Goal: Transaction & Acquisition: Book appointment/travel/reservation

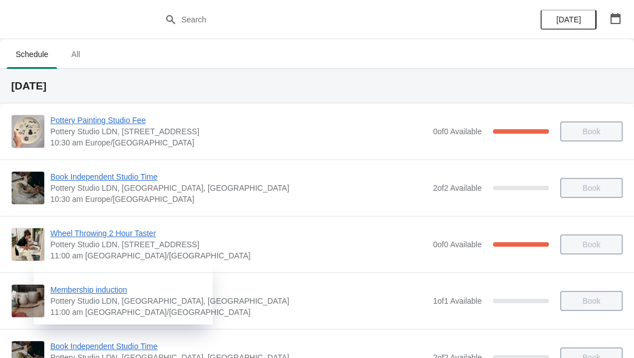
click at [623, 20] on button "button" at bounding box center [615, 18] width 20 height 20
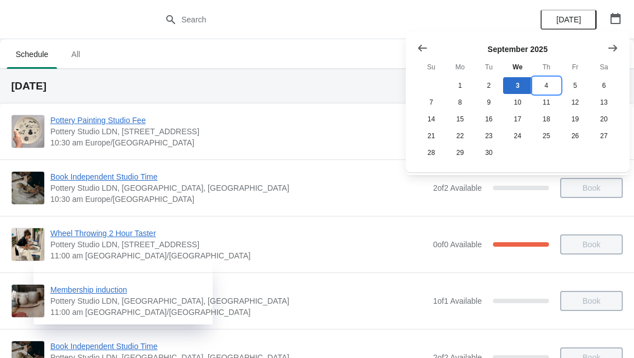
click at [542, 82] on button "4" at bounding box center [546, 85] width 29 height 17
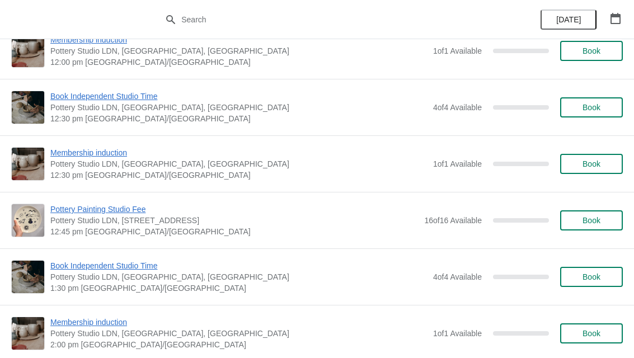
scroll to position [499, 0]
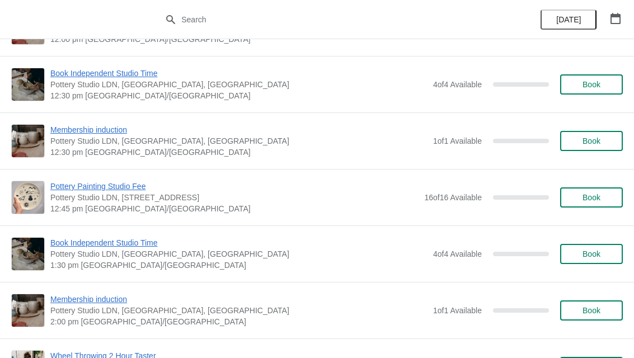
click at [585, 197] on span "Book" at bounding box center [591, 197] width 18 height 9
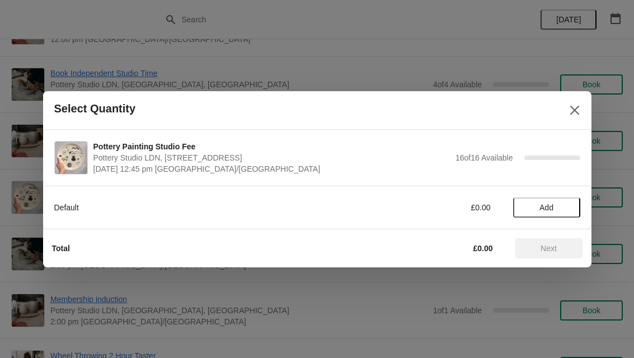
click at [552, 208] on span "Add" at bounding box center [546, 207] width 14 height 9
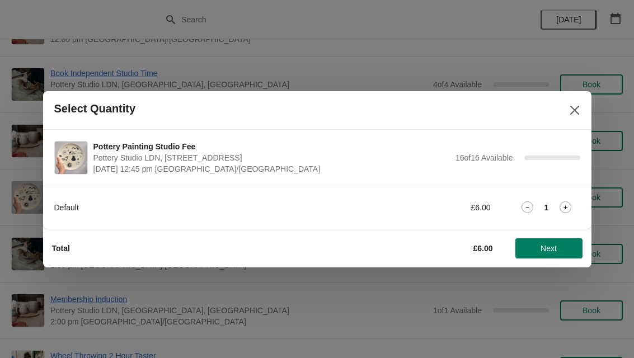
click at [568, 206] on icon at bounding box center [565, 207] width 12 height 12
click at [546, 248] on span "Next" at bounding box center [548, 248] width 16 height 9
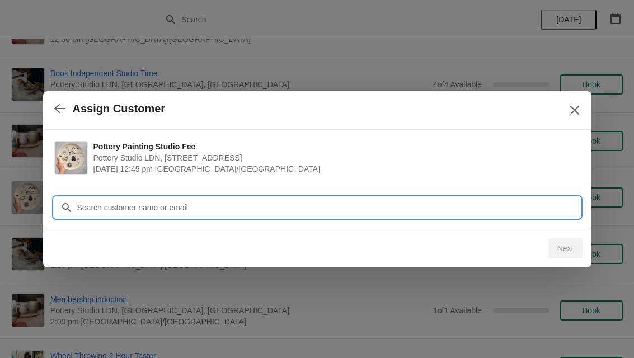
click at [179, 211] on input "Customer" at bounding box center [328, 207] width 503 height 20
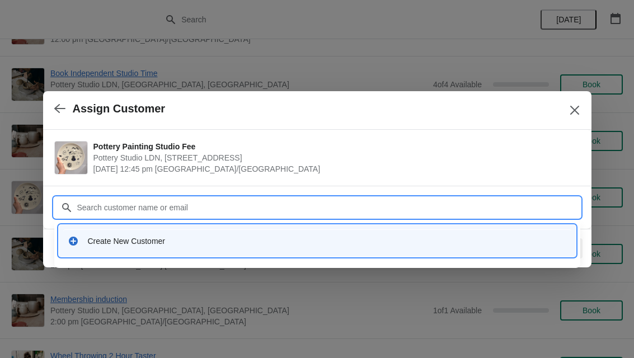
click at [89, 243] on div "Create New Customer" at bounding box center [327, 240] width 479 height 11
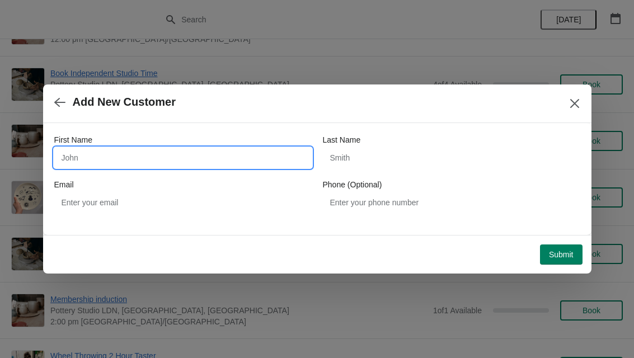
click at [78, 155] on input "First Name" at bounding box center [182, 158] width 257 height 20
type input "Max"
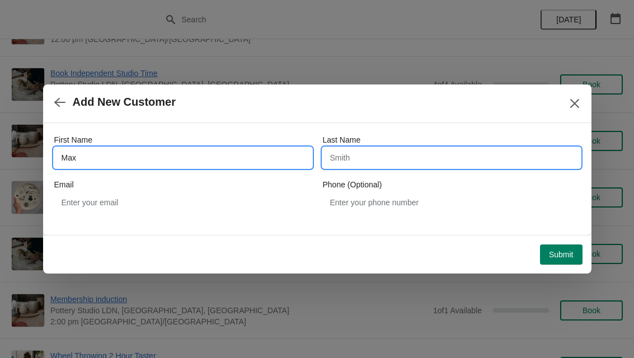
click at [354, 157] on input "Last Name" at bounding box center [451, 158] width 257 height 20
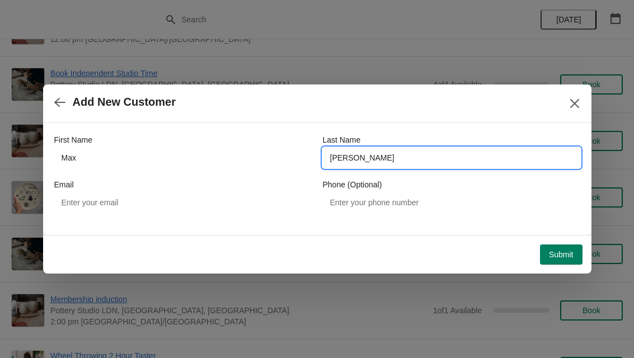
type input "Pringle"
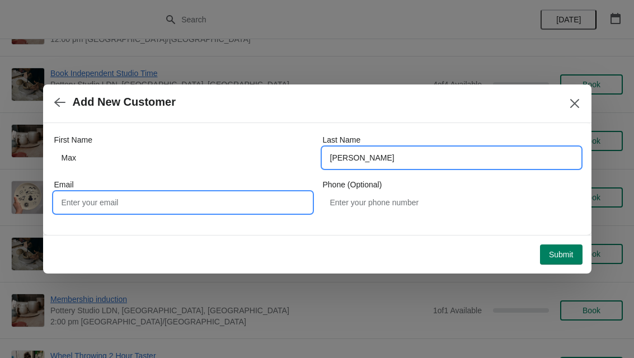
click at [73, 203] on input "Email" at bounding box center [182, 202] width 257 height 20
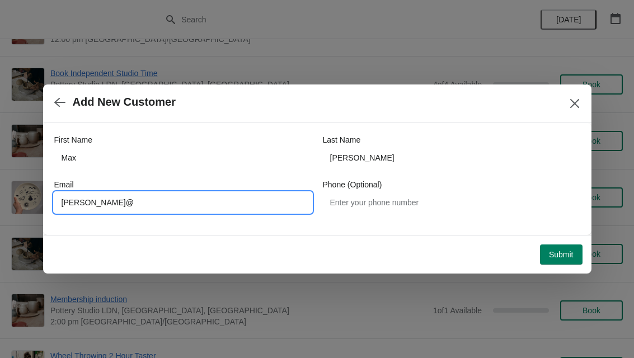
click at [74, 202] on input "Max Pringle@" at bounding box center [182, 202] width 257 height 20
click at [140, 204] on input "Maxpringle@" at bounding box center [182, 202] width 257 height 20
type input "Maxpringle@icloud.com"
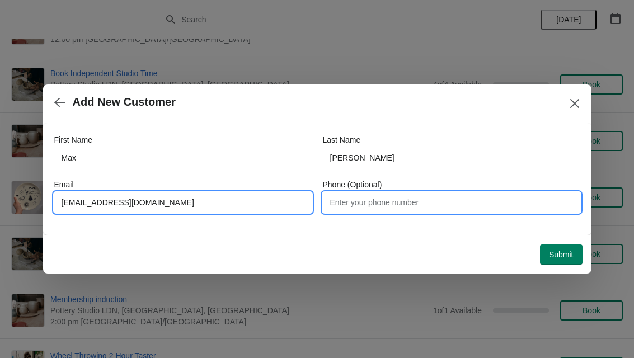
click at [385, 202] on input "Phone (Optional)" at bounding box center [451, 202] width 257 height 20
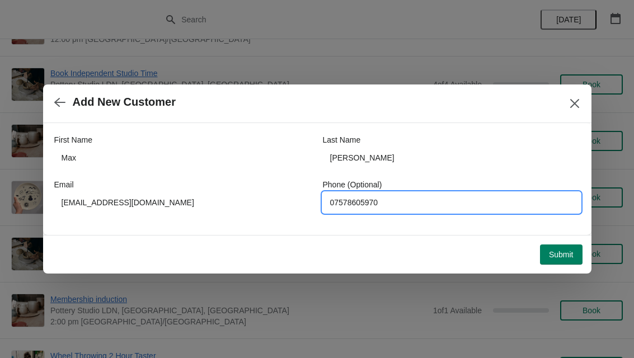
type input "07578605970"
click at [567, 258] on span "Submit" at bounding box center [561, 254] width 25 height 9
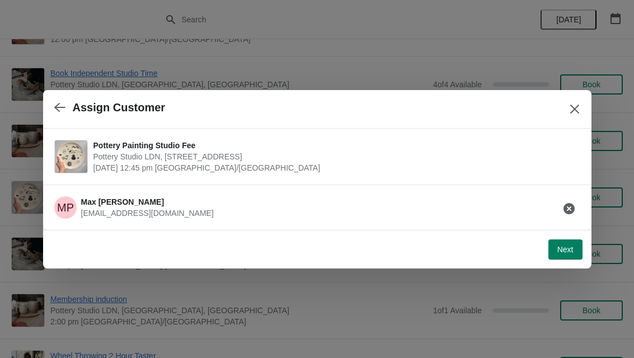
click at [566, 247] on span "Next" at bounding box center [565, 249] width 16 height 9
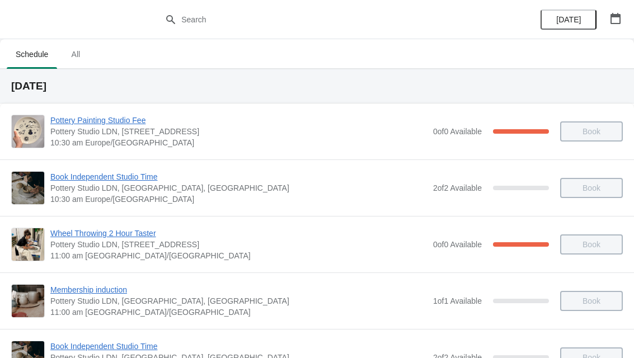
click at [624, 23] on button "button" at bounding box center [615, 18] width 20 height 20
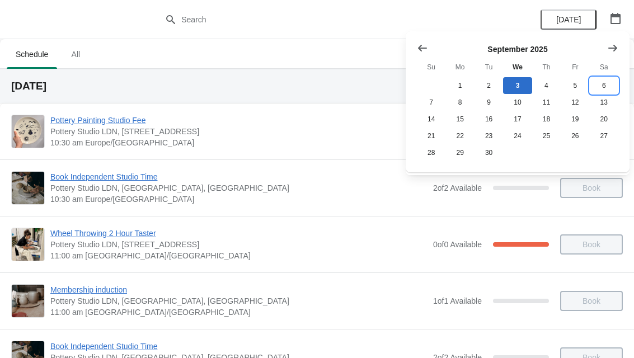
click at [611, 86] on button "6" at bounding box center [604, 85] width 29 height 17
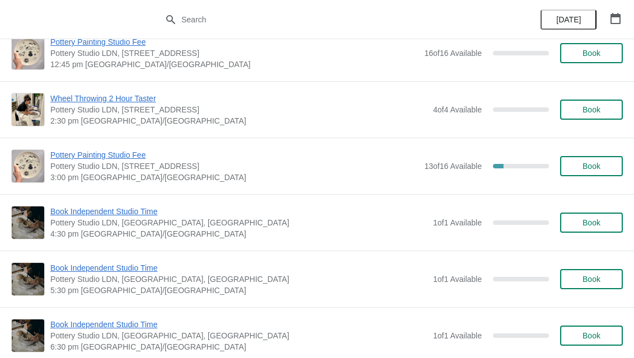
scroll to position [185, 0]
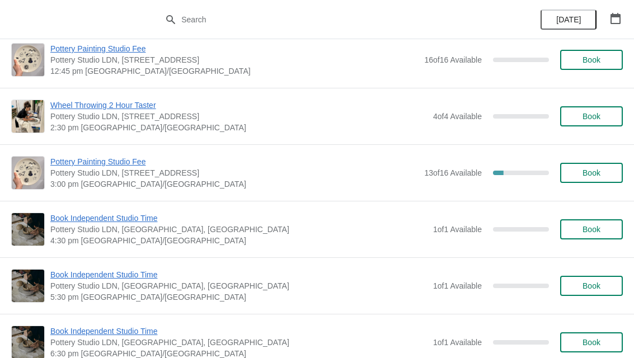
click at [588, 176] on span "Book" at bounding box center [591, 172] width 18 height 9
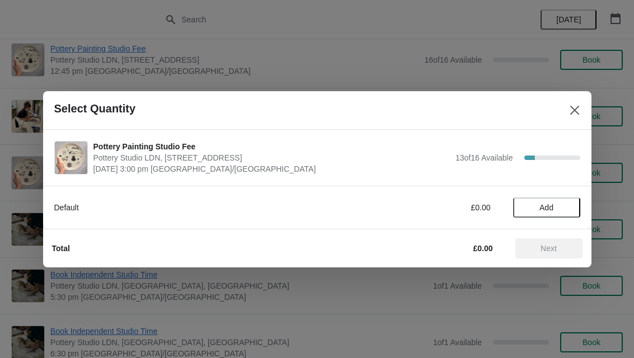
click at [538, 211] on span "Add" at bounding box center [546, 207] width 47 height 9
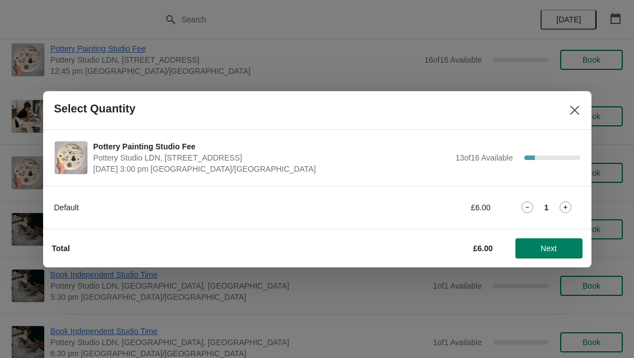
click at [557, 247] on span "Next" at bounding box center [548, 248] width 16 height 9
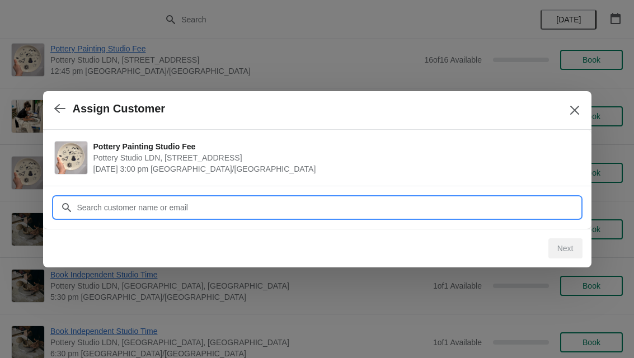
click at [89, 210] on input "Customer" at bounding box center [328, 207] width 503 height 20
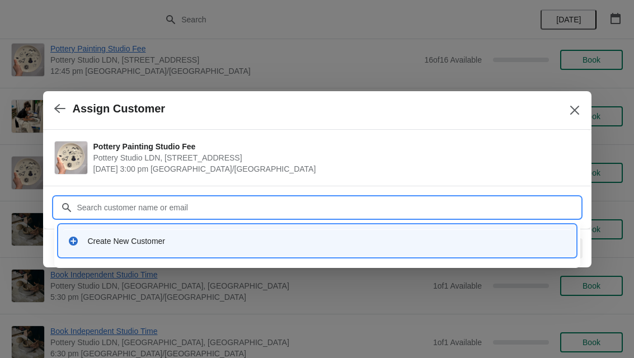
click at [86, 242] on div "Create New Customer" at bounding box center [317, 240] width 499 height 11
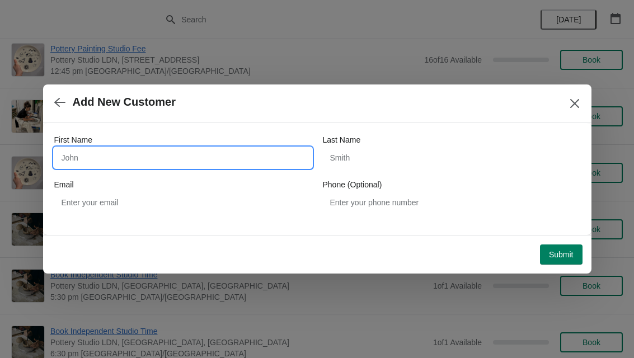
click at [81, 161] on input "First Name" at bounding box center [182, 158] width 257 height 20
type input "[PERSON_NAME]"
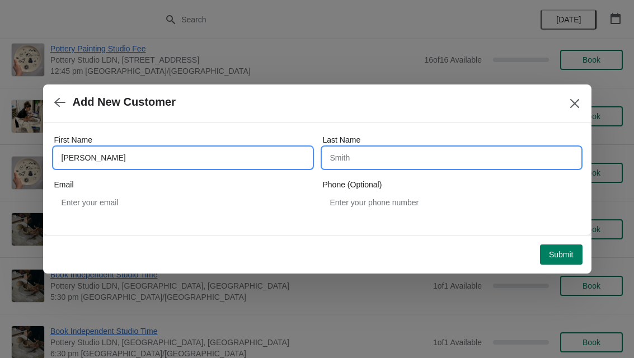
click at [352, 156] on input "Last Name" at bounding box center [451, 158] width 257 height 20
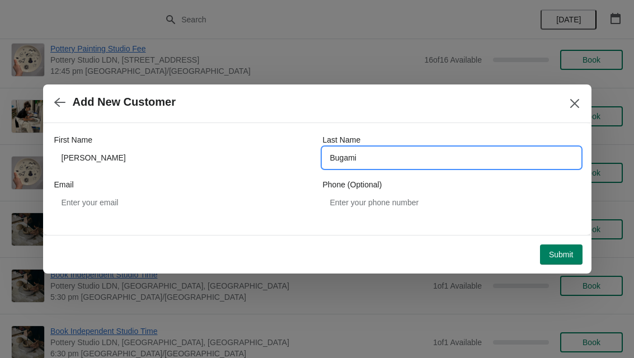
type input "Bugami"
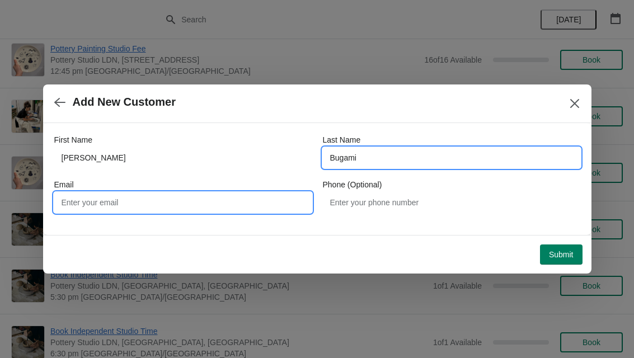
click at [69, 210] on input "Email" at bounding box center [182, 202] width 257 height 20
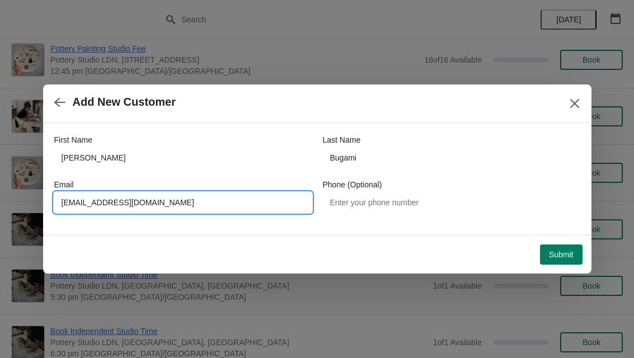
type input "[EMAIL_ADDRESS][DOMAIN_NAME]"
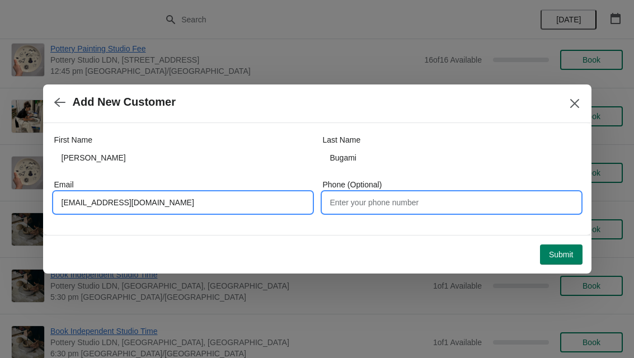
click at [382, 207] on input "Phone (Optional)" at bounding box center [451, 202] width 257 height 20
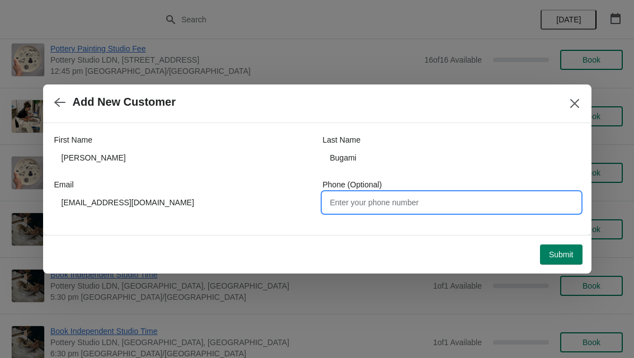
click at [560, 251] on span "Submit" at bounding box center [561, 254] width 25 height 9
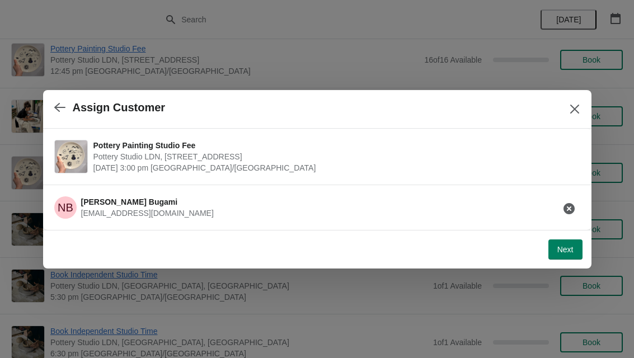
click at [565, 254] on span "Next" at bounding box center [565, 249] width 16 height 9
select select "Yes"
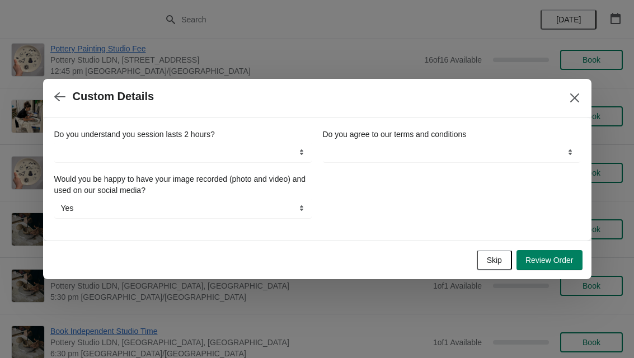
click at [492, 258] on span "Skip" at bounding box center [494, 260] width 15 height 9
